Goal: Task Accomplishment & Management: Use online tool/utility

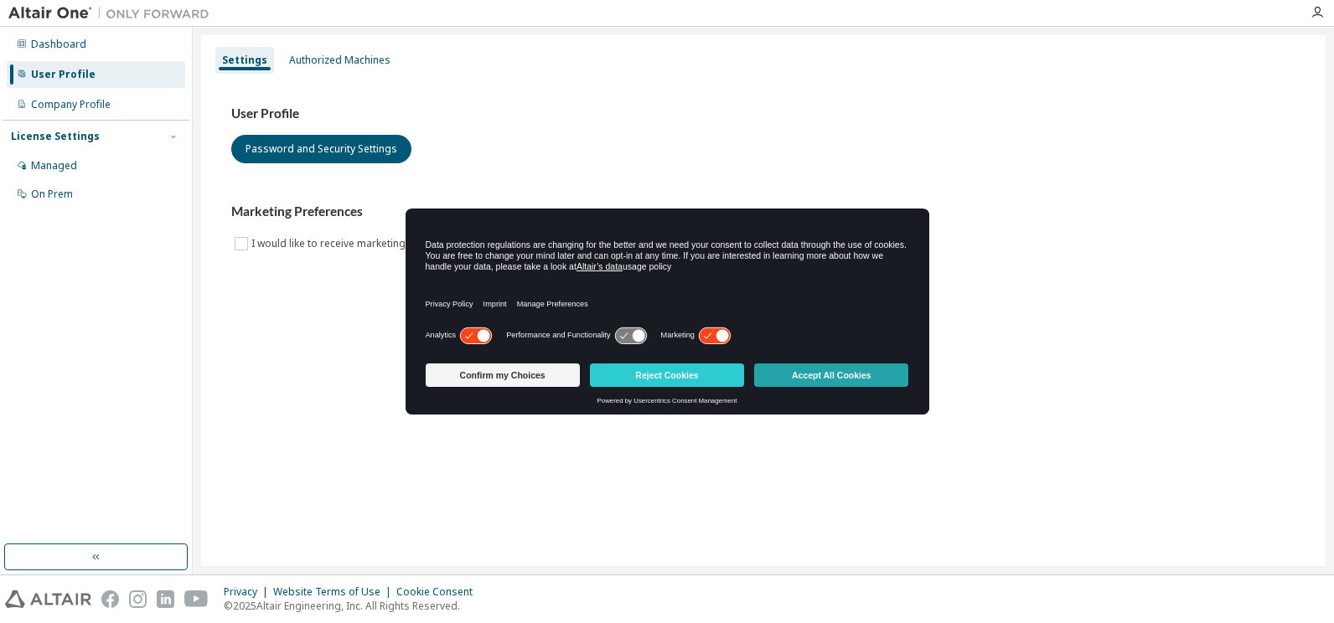
click at [795, 369] on button "Accept All Cookies" at bounding box center [831, 375] width 154 height 23
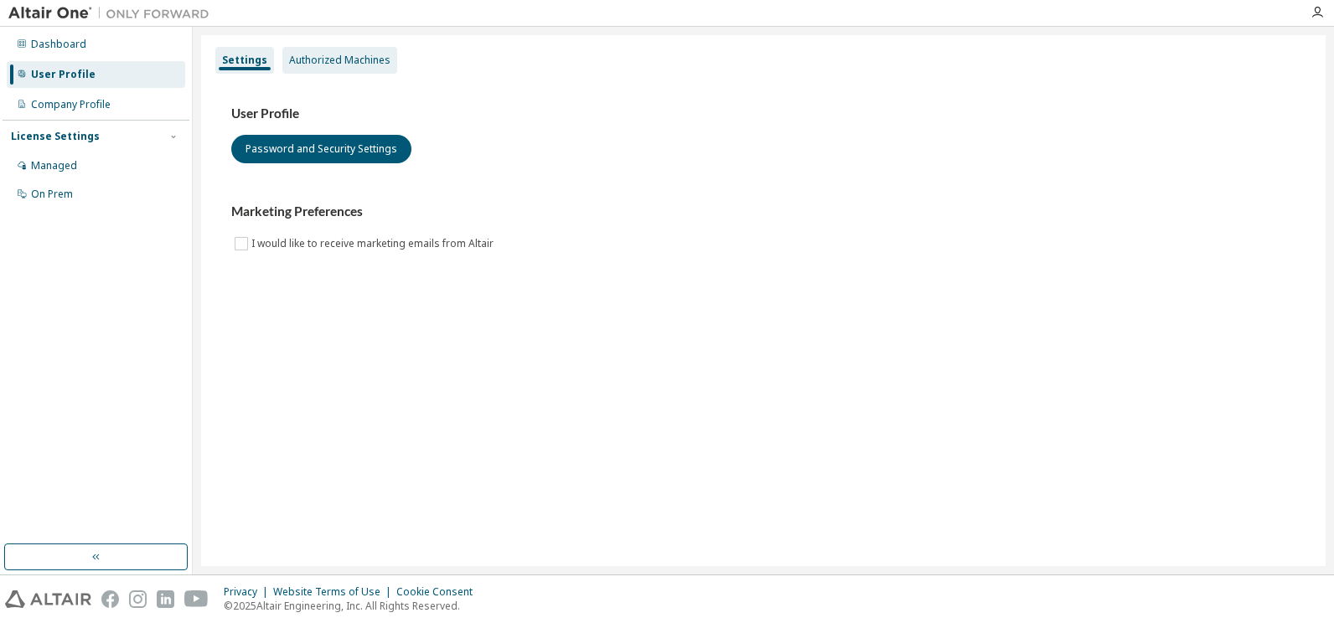
click at [289, 56] on div "Authorized Machines" at bounding box center [339, 60] width 101 height 13
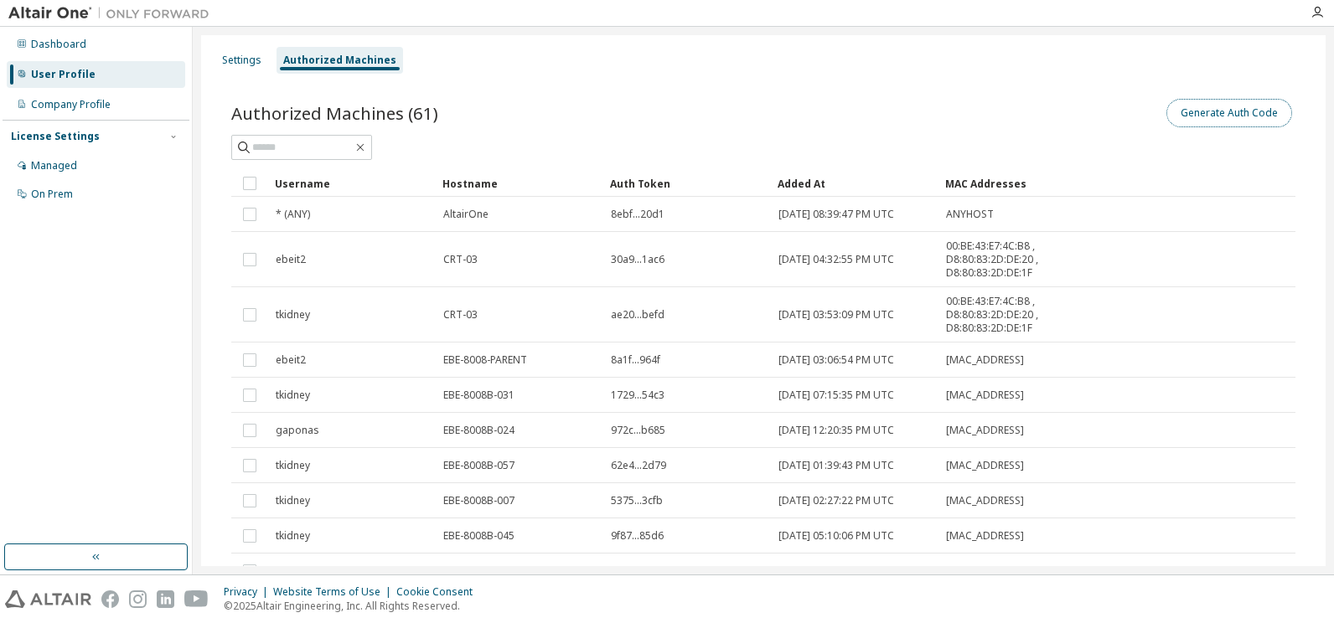
click at [1188, 115] on button "Generate Auth Code" at bounding box center [1229, 113] width 126 height 28
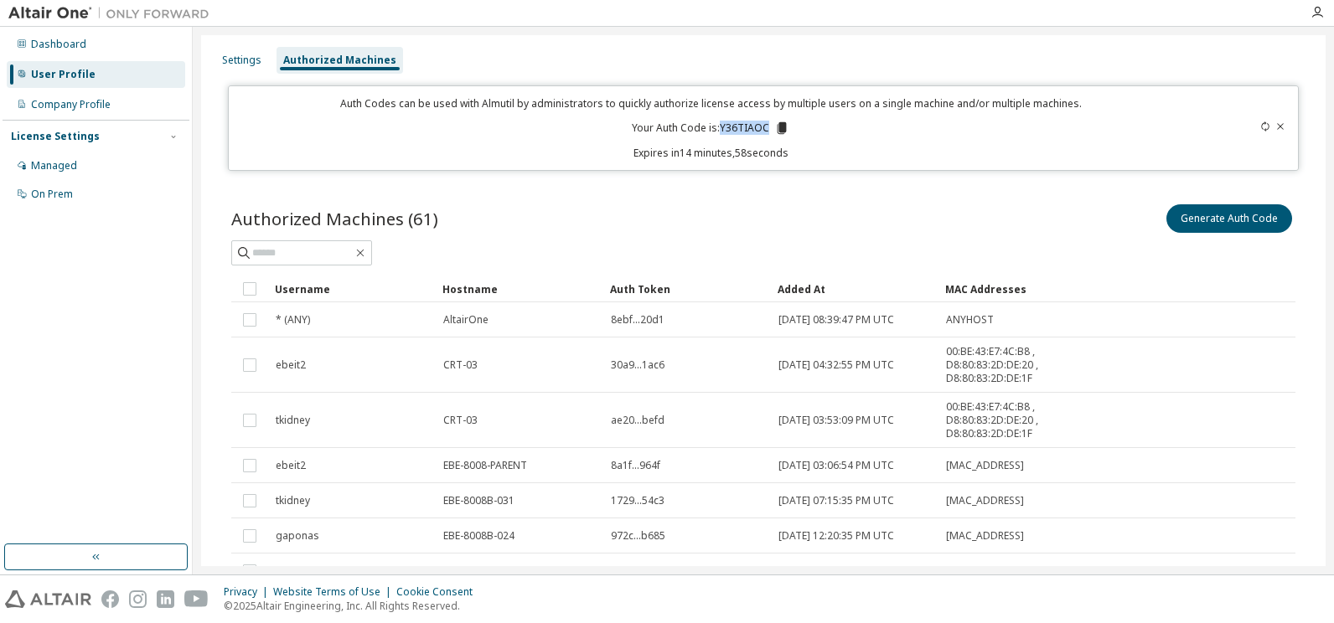
drag, startPoint x: 719, startPoint y: 129, endPoint x: 762, endPoint y: 124, distance: 43.9
click at [762, 124] on p "Your Auth Code is: Y36TIAOC" at bounding box center [711, 128] width 158 height 15
drag, startPoint x: 762, startPoint y: 124, endPoint x: 722, endPoint y: 132, distance: 40.9
copy p "Y36TIAOC"
